Goal: Task Accomplishment & Management: Manage account settings

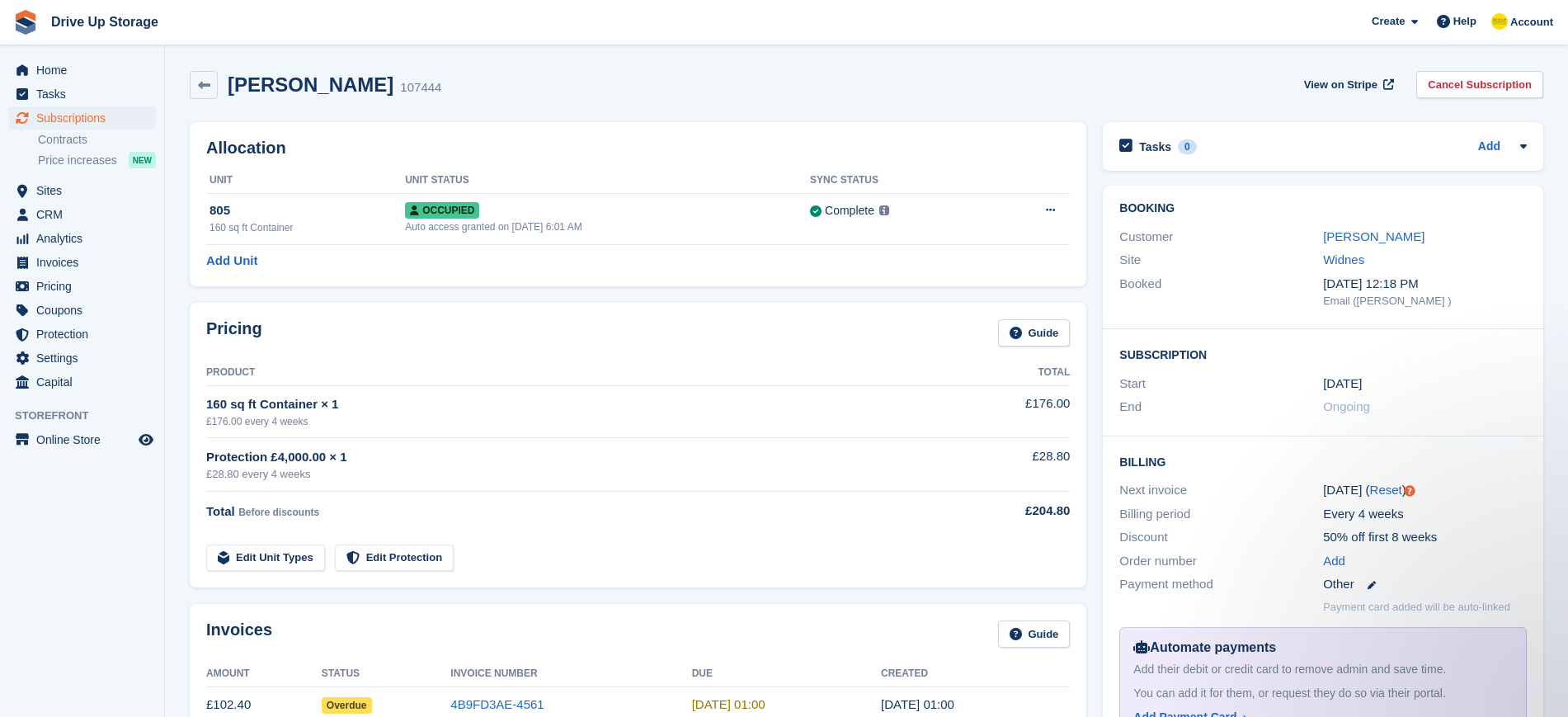
scroll to position [480, 0]
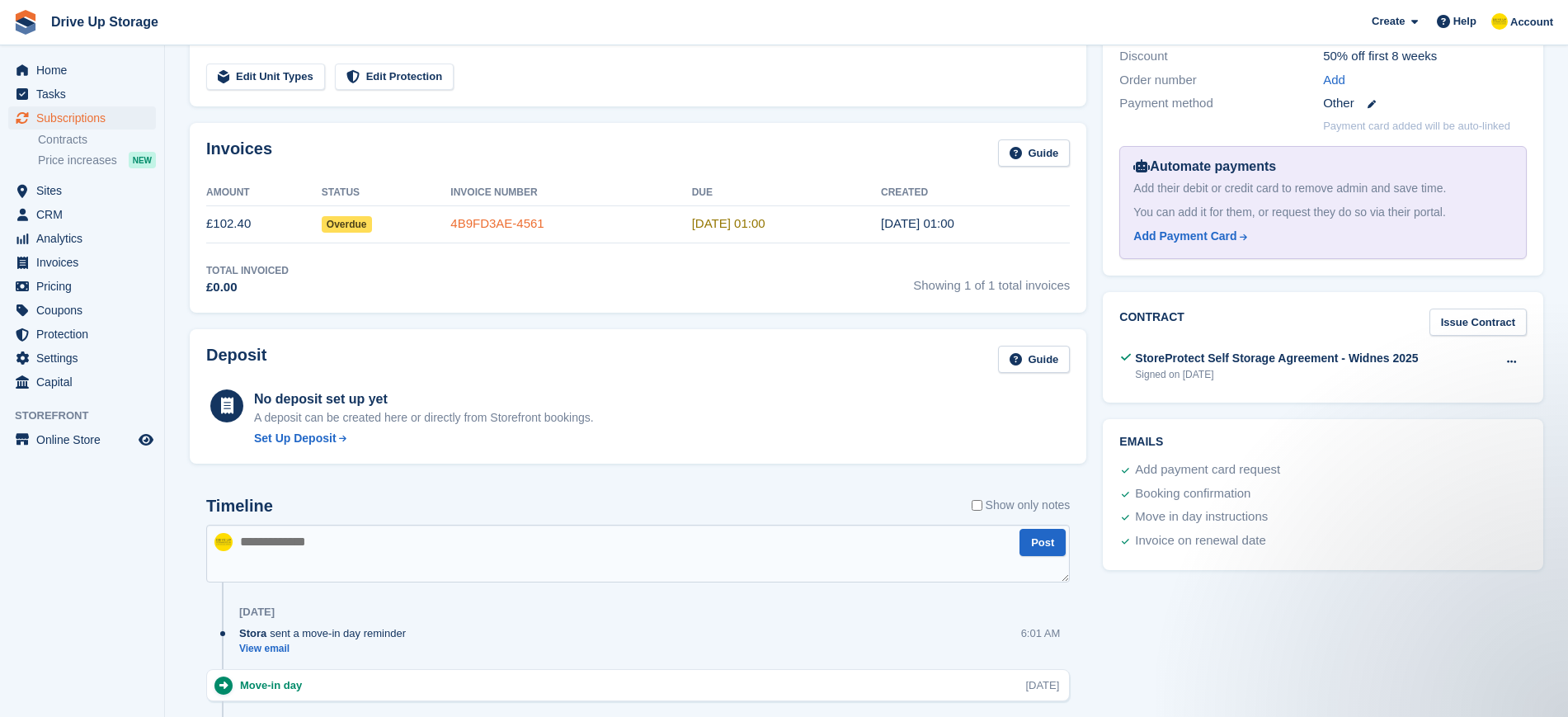
click at [499, 221] on link "4B9FD3AE-4561" at bounding box center [496, 223] width 93 height 14
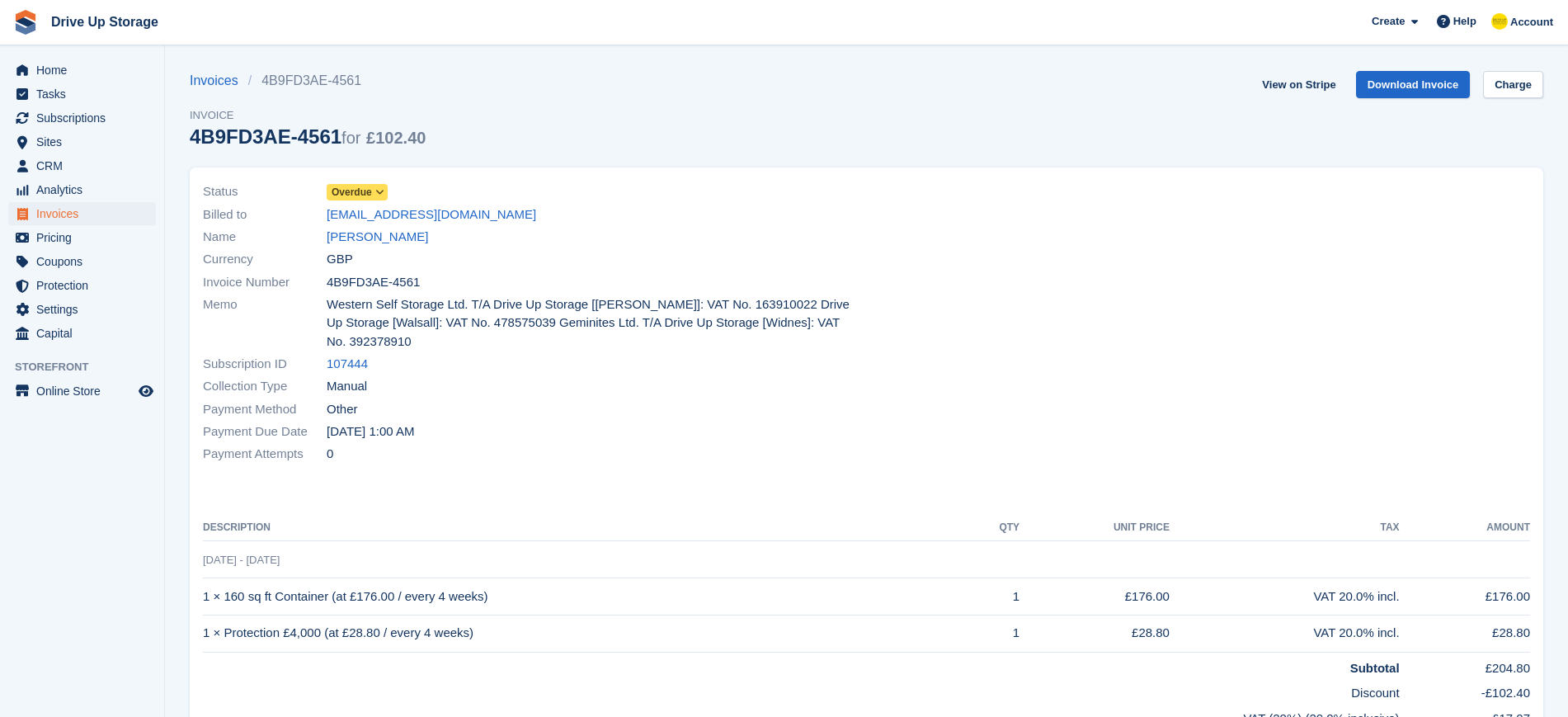
click at [379, 188] on icon at bounding box center [379, 192] width 9 height 10
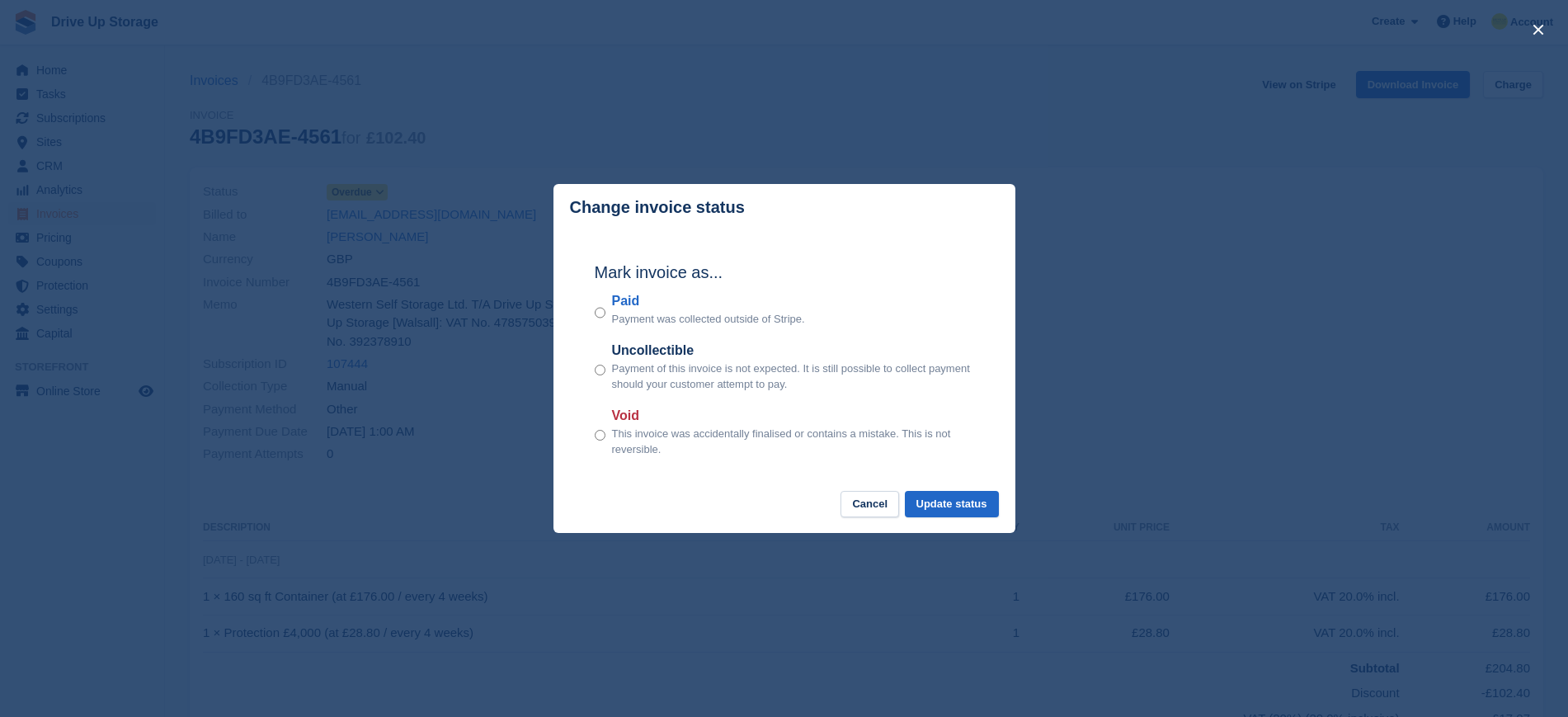
click at [588, 432] on div "Mark invoice as... Paid Payment was collected outside of Stripe. Uncollectible …" at bounding box center [784, 361] width 413 height 260
click at [976, 505] on button "Update status" at bounding box center [951, 504] width 94 height 27
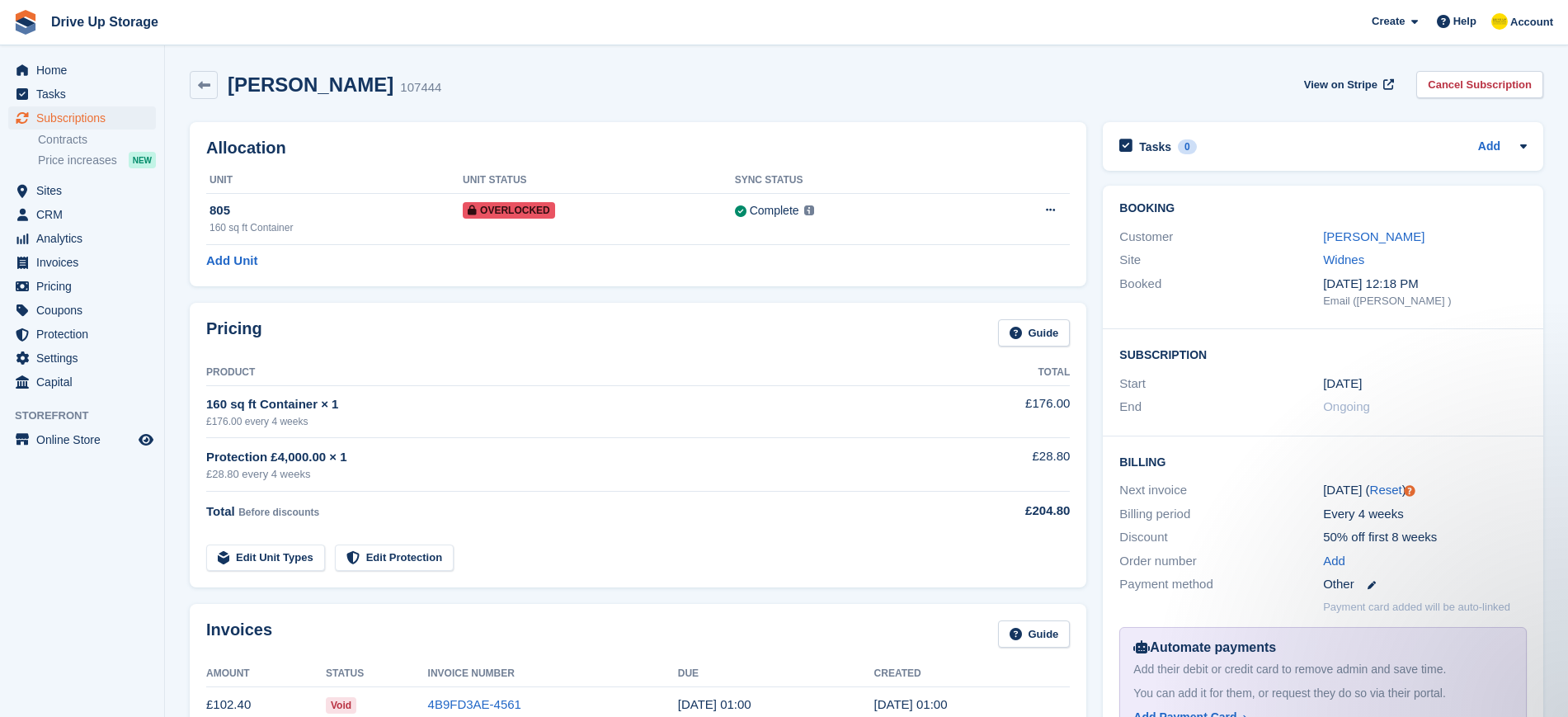
click at [1338, 380] on time "[DATE]" at bounding box center [1341, 383] width 38 height 19
click at [1377, 238] on link "[PERSON_NAME]" at bounding box center [1373, 237] width 102 height 14
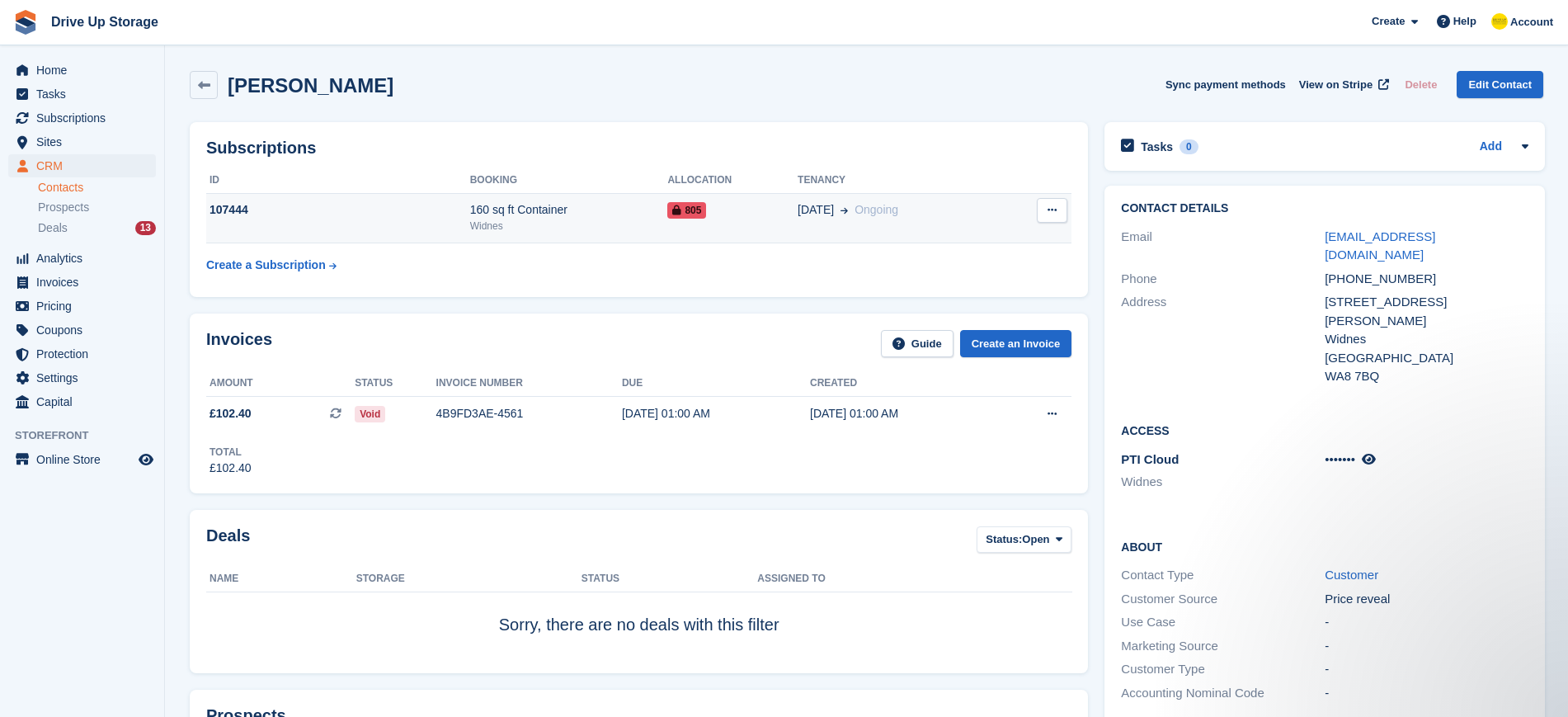
click at [614, 219] on div "Widnes" at bounding box center [569, 226] width 198 height 15
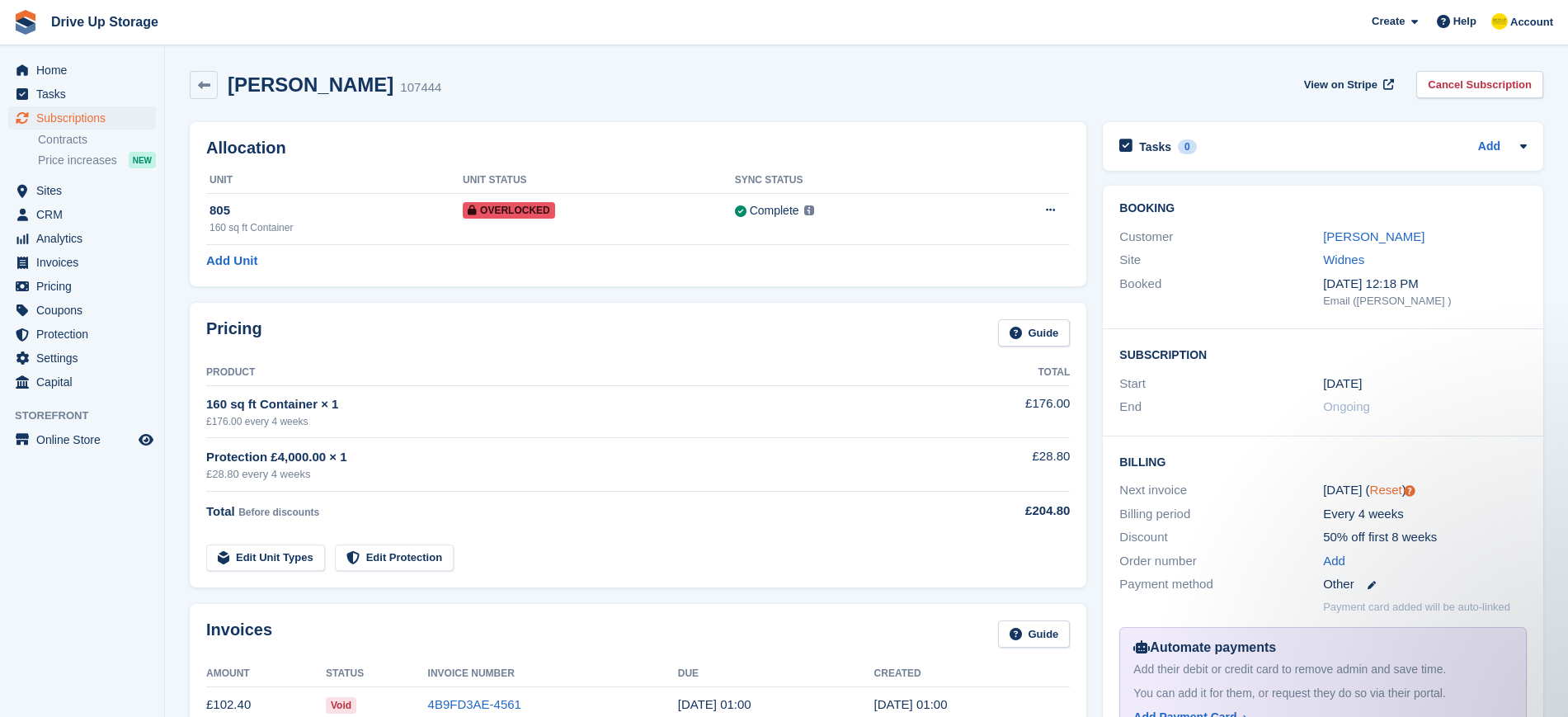
click at [1386, 491] on link "Reset" at bounding box center [1386, 489] width 32 height 14
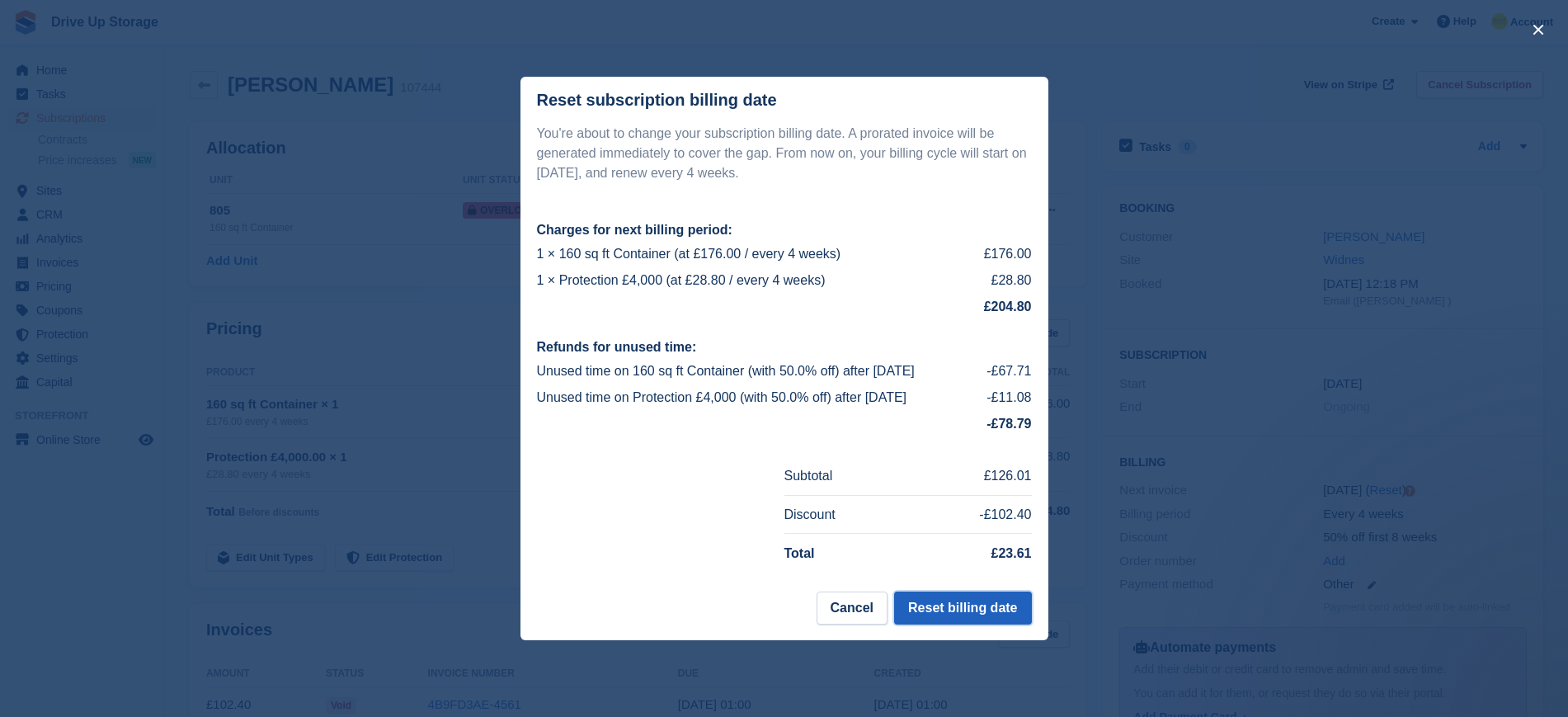
click at [991, 607] on button "Reset billing date" at bounding box center [962, 607] width 137 height 33
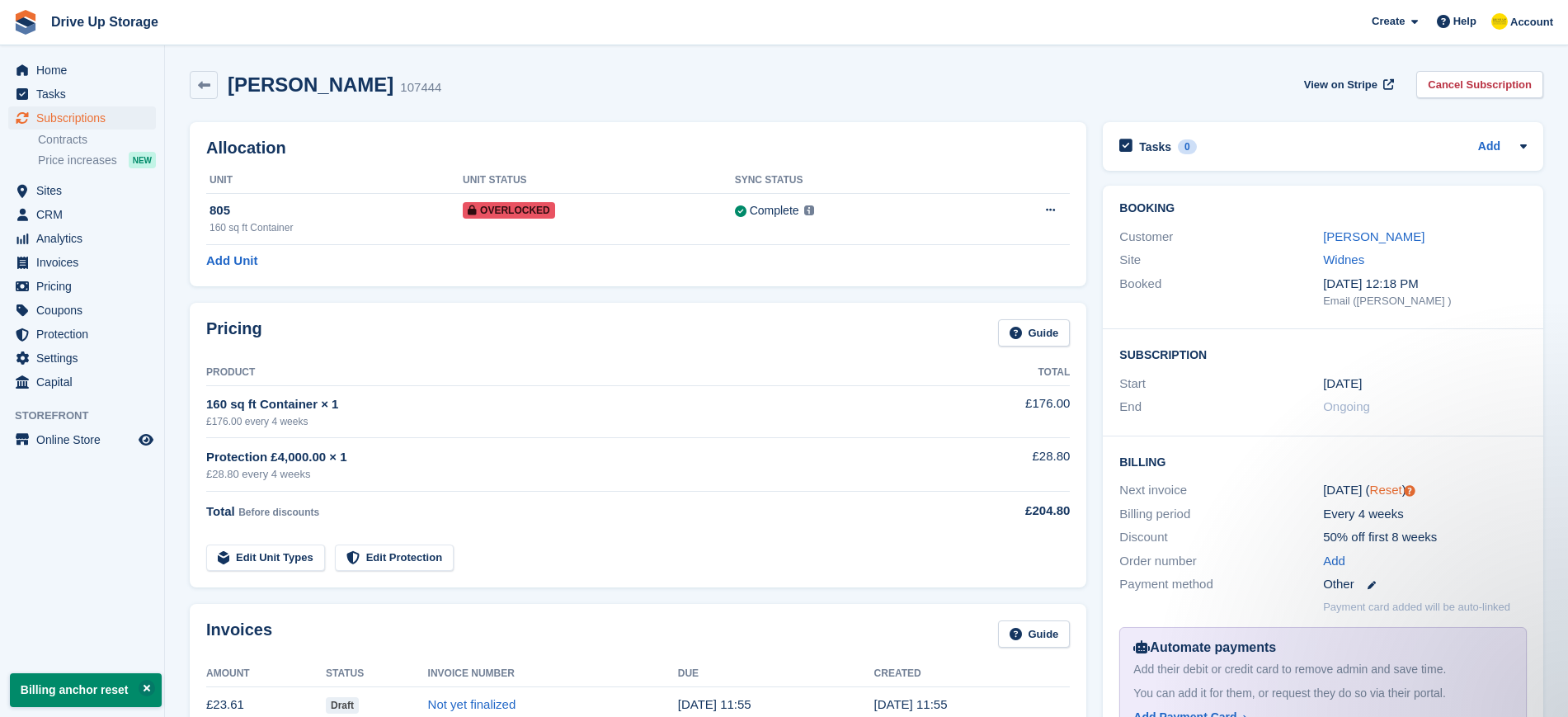
click at [1379, 489] on link "Reset" at bounding box center [1386, 489] width 32 height 14
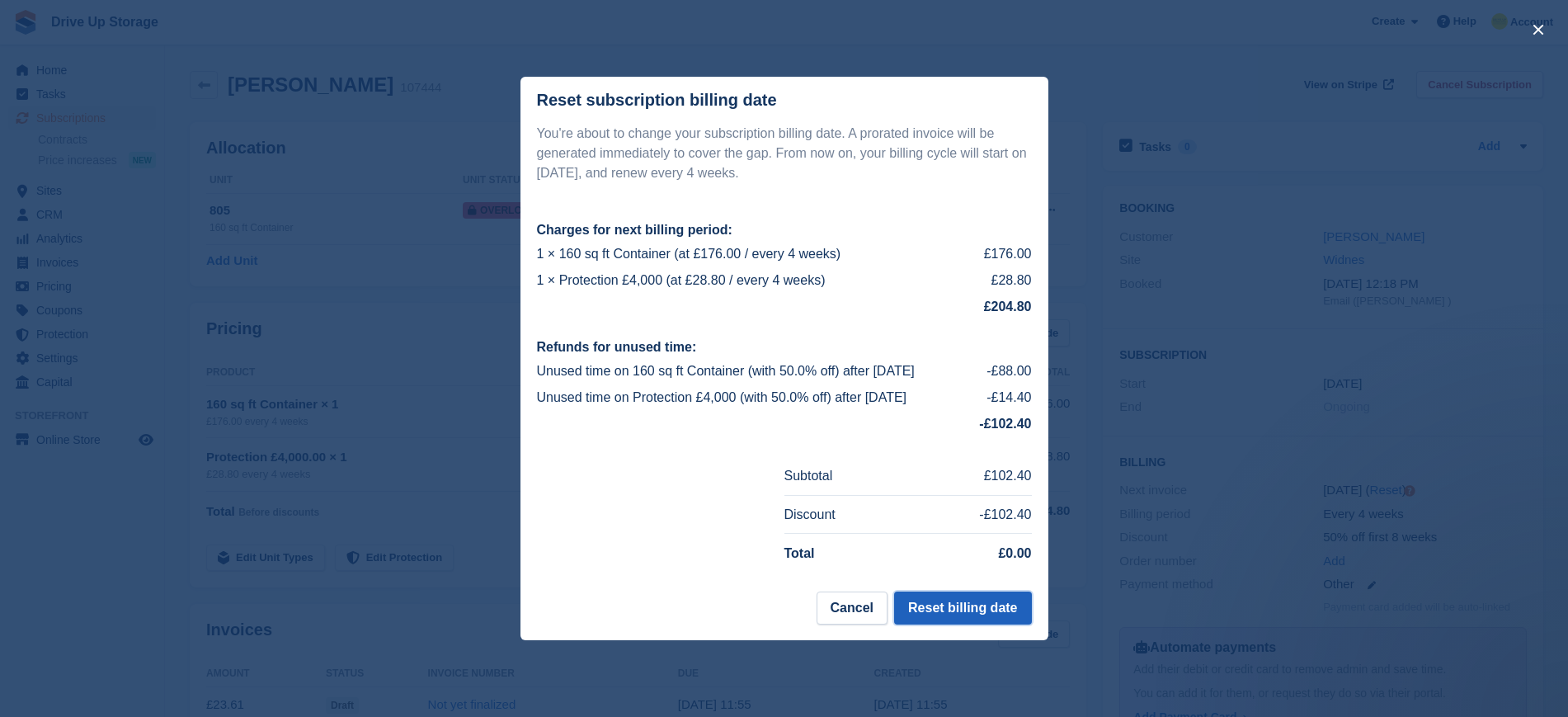
click at [933, 608] on button "Reset billing date" at bounding box center [962, 607] width 137 height 33
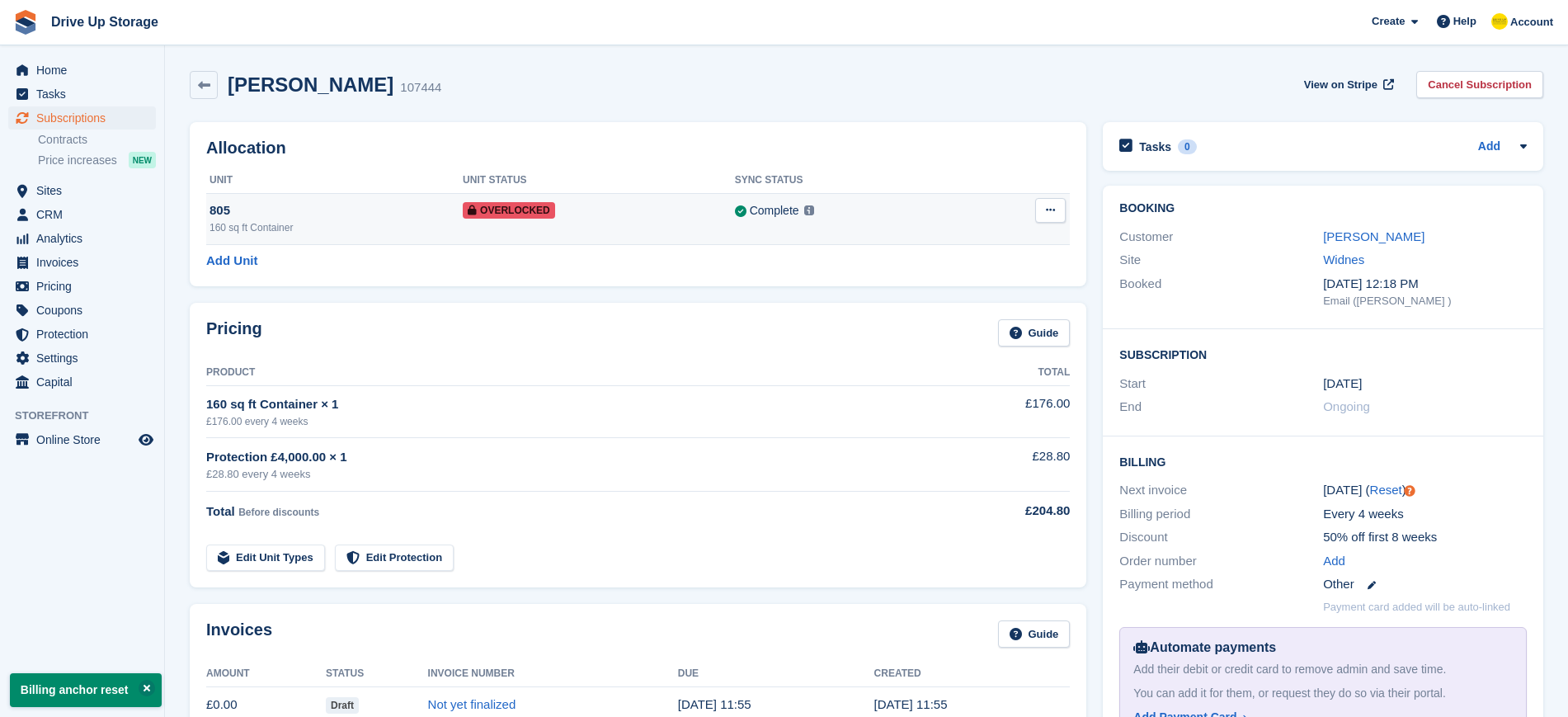
click at [1045, 209] on button at bounding box center [1050, 211] width 30 height 25
